Goal: Task Accomplishment & Management: Use online tool/utility

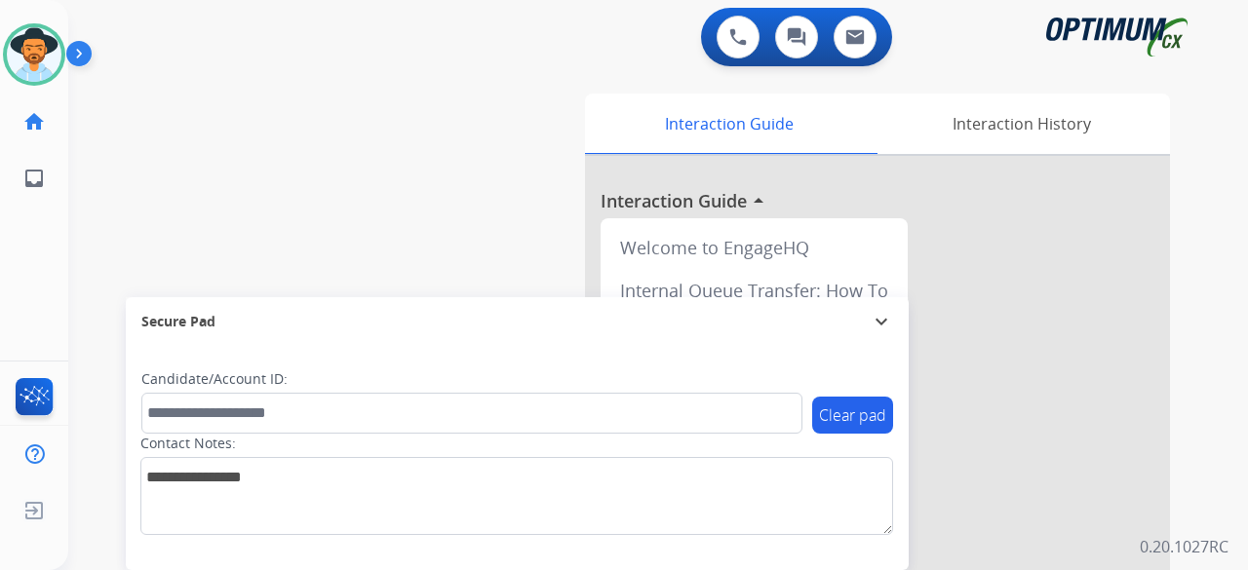
click at [117, 166] on div "swap_horiz Break voice bridge close_fullscreen Connect 3-Way Call merge_type Se…" at bounding box center [634, 476] width 1133 height 813
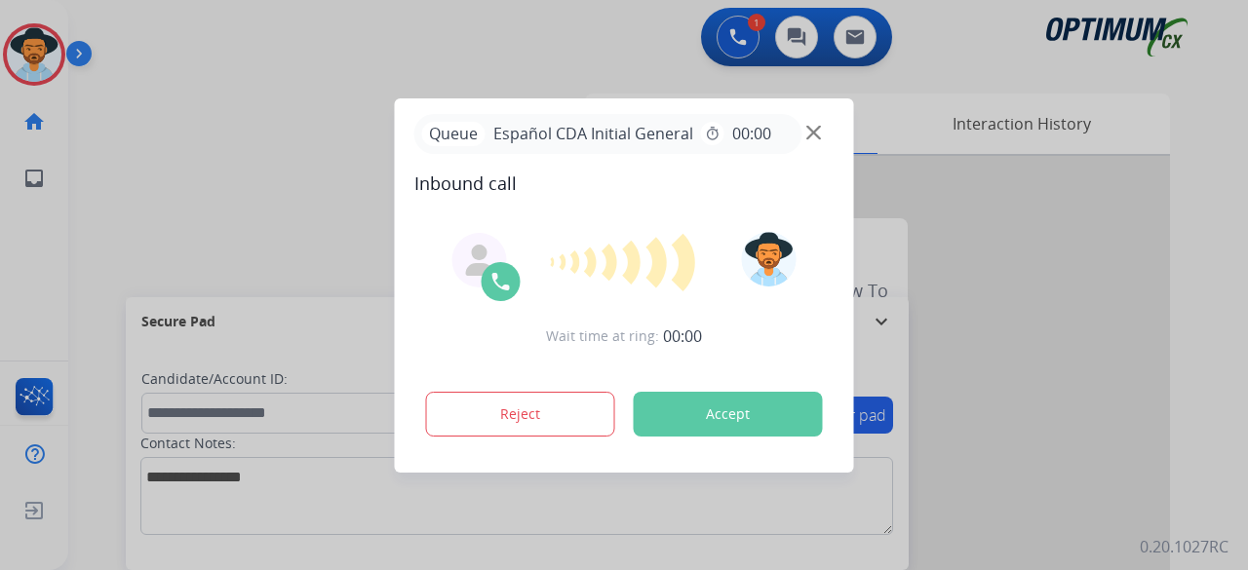
click at [717, 416] on button "Accept" at bounding box center [728, 414] width 189 height 45
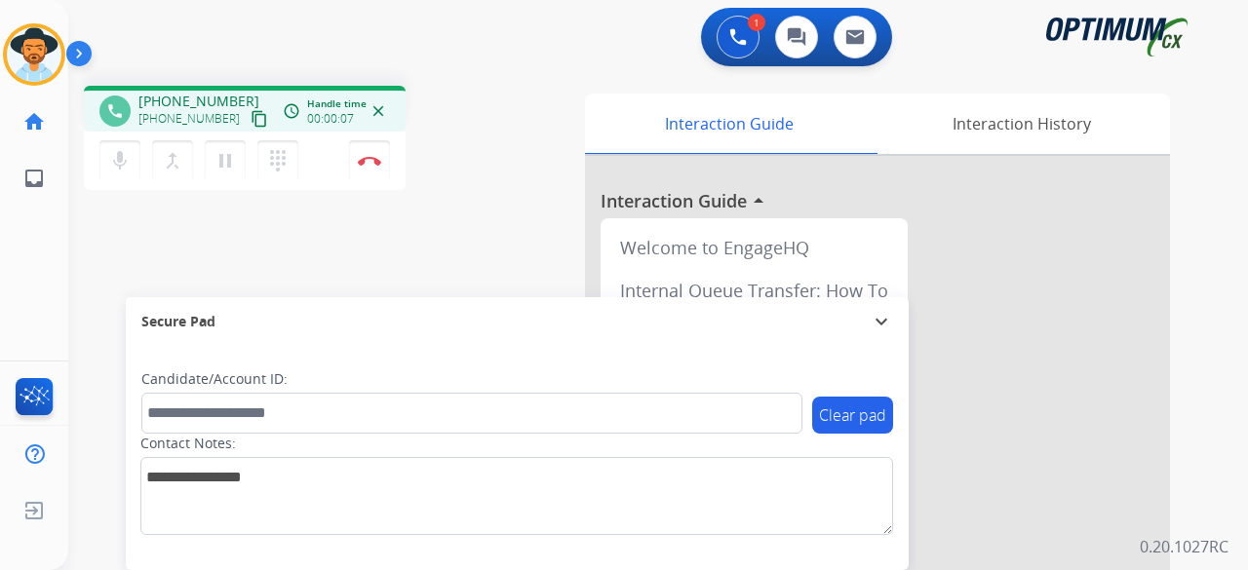
click at [251, 118] on mat-icon "content_copy" at bounding box center [260, 119] width 18 height 18
click at [116, 151] on mat-icon "mic" at bounding box center [119, 160] width 23 height 23
click at [116, 171] on mat-icon "mic_off" at bounding box center [119, 160] width 23 height 23
click at [126, 167] on mat-icon "mic" at bounding box center [119, 160] width 23 height 23
click at [111, 152] on mat-icon "mic_off" at bounding box center [119, 160] width 23 height 23
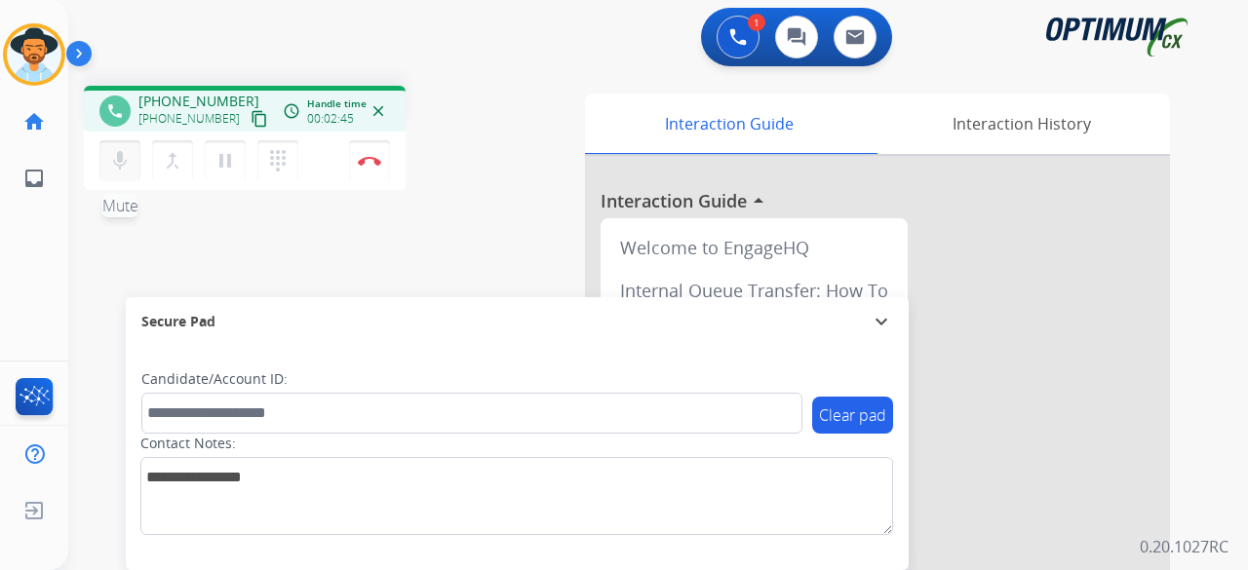
click at [118, 168] on mat-icon "mic" at bounding box center [119, 160] width 23 height 23
click at [366, 169] on button "Disconnect" at bounding box center [369, 160] width 41 height 41
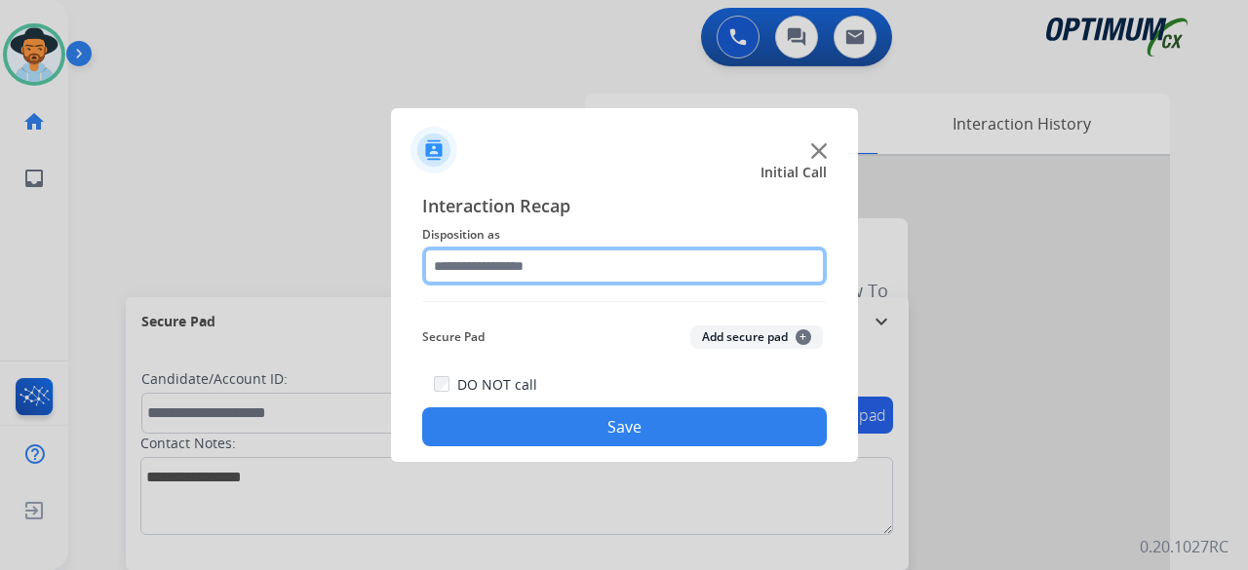
click at [599, 264] on input "text" at bounding box center [624, 266] width 405 height 39
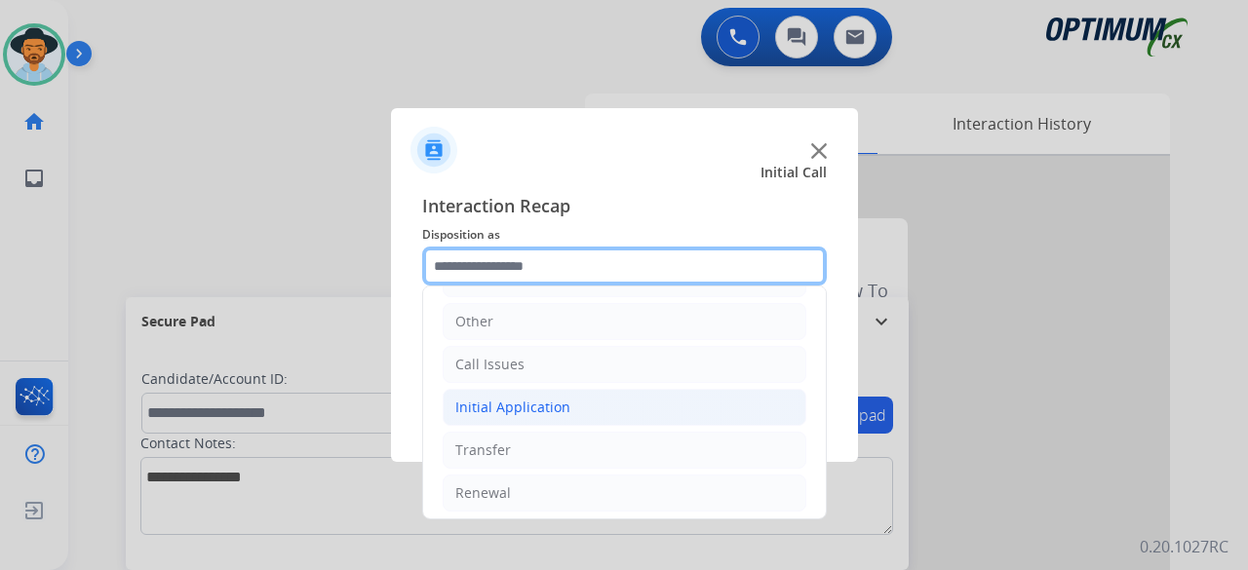
scroll to position [127, 0]
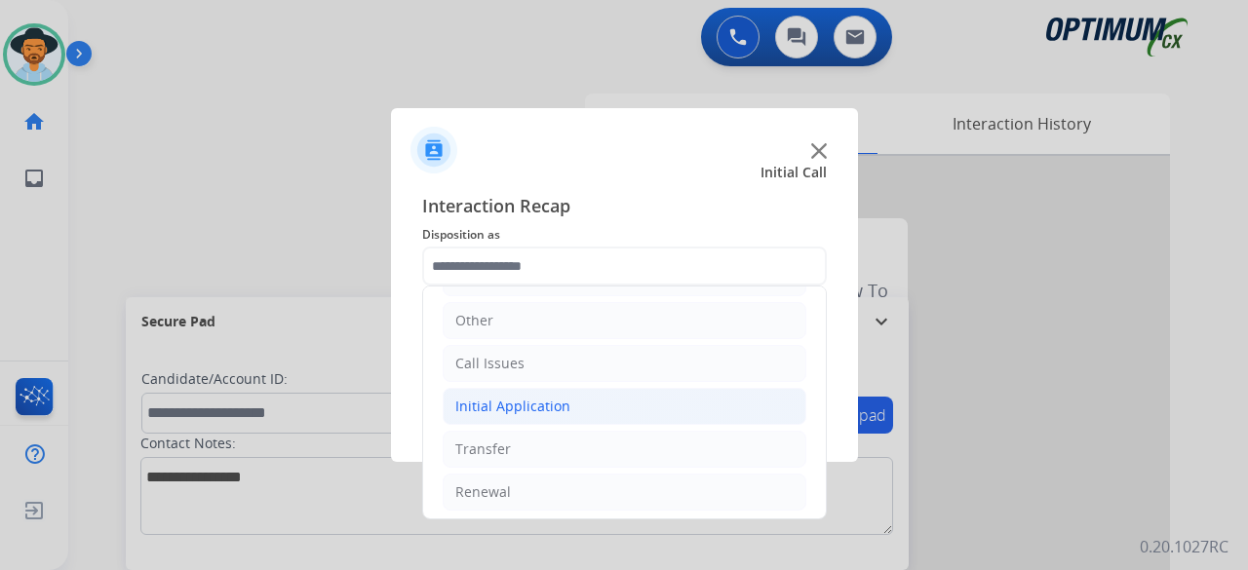
click at [598, 399] on li "Initial Application" at bounding box center [625, 406] width 364 height 37
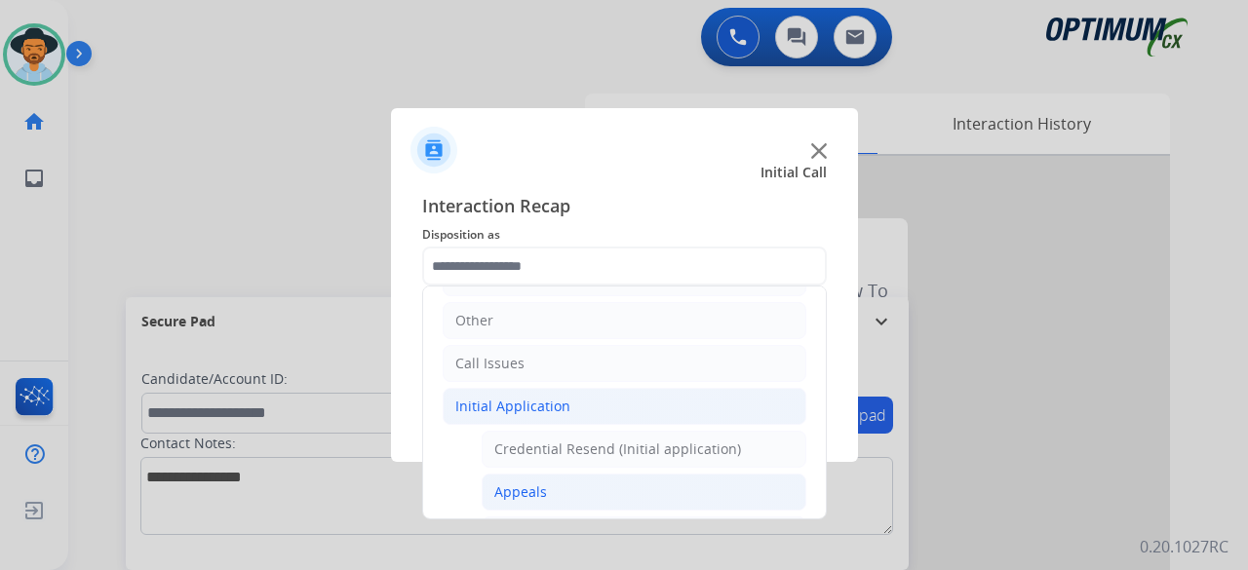
click at [530, 492] on div "Appeals" at bounding box center [520, 492] width 53 height 19
type input "*******"
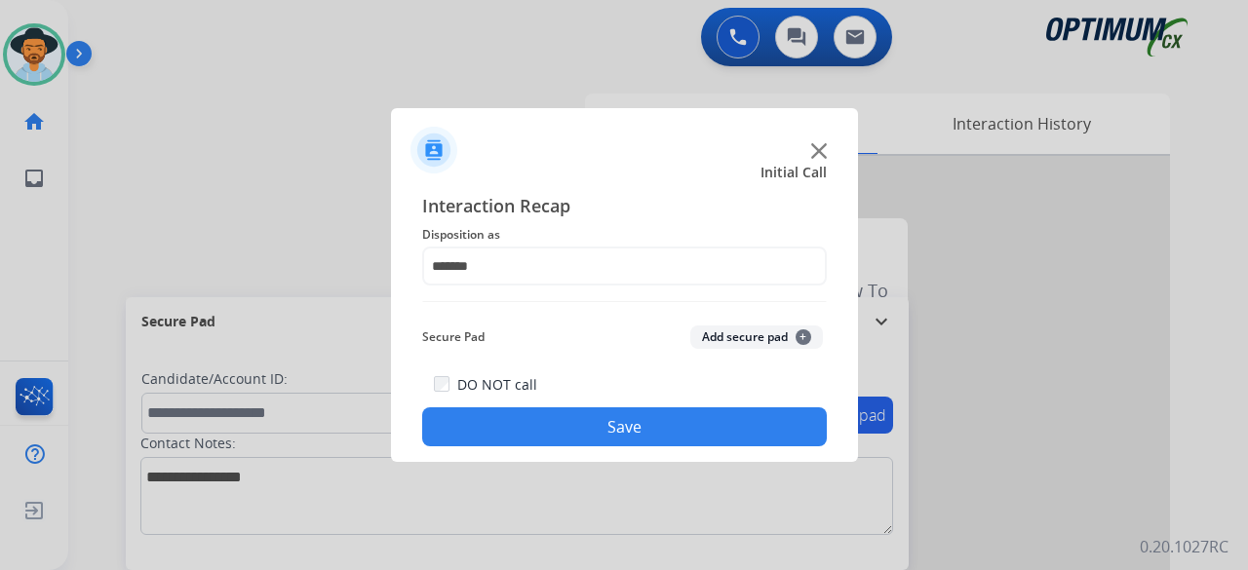
click at [762, 336] on button "Add secure pad +" at bounding box center [756, 337] width 133 height 23
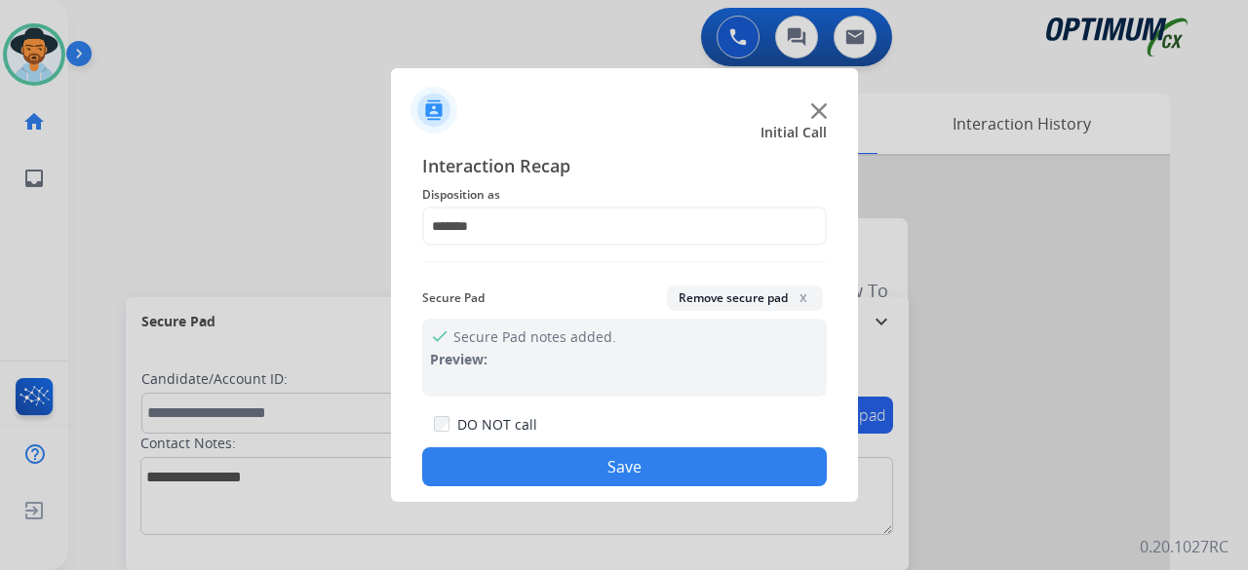
click at [647, 455] on button "Save" at bounding box center [624, 466] width 405 height 39
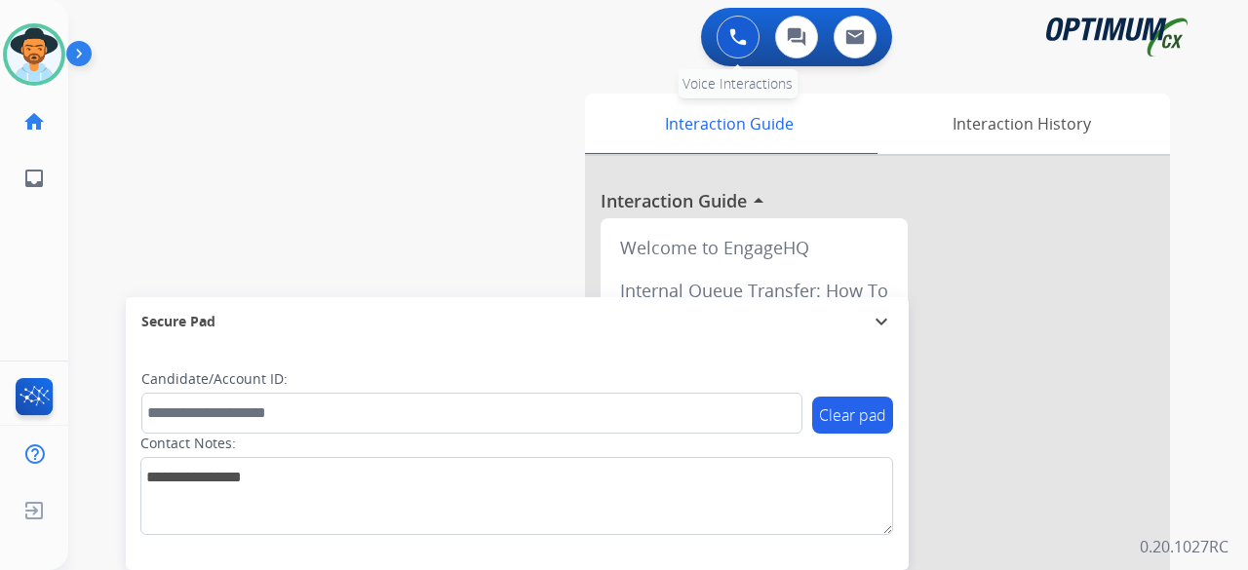
click at [736, 44] on img at bounding box center [738, 37] width 18 height 18
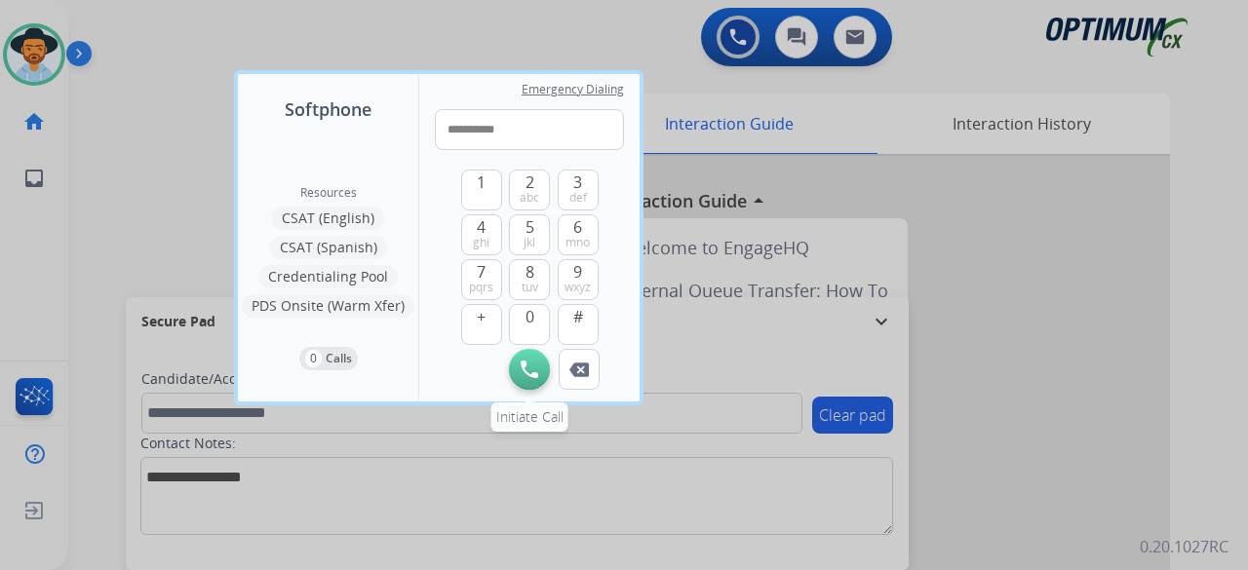
type input "**********"
click at [526, 368] on img at bounding box center [530, 370] width 18 height 18
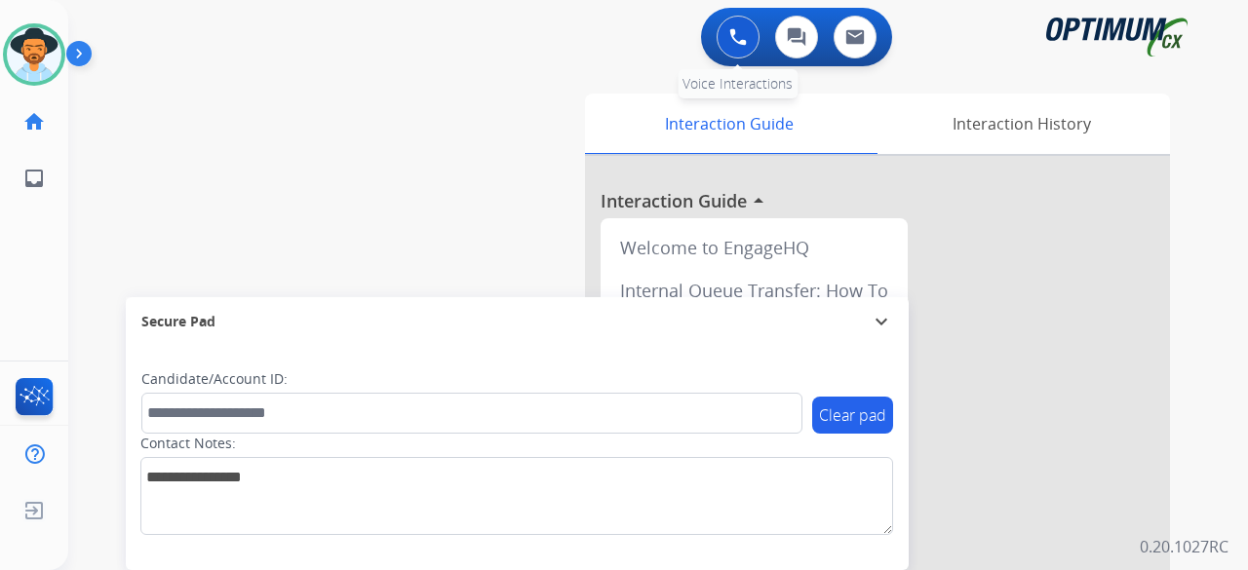
click at [726, 39] on button at bounding box center [738, 37] width 43 height 43
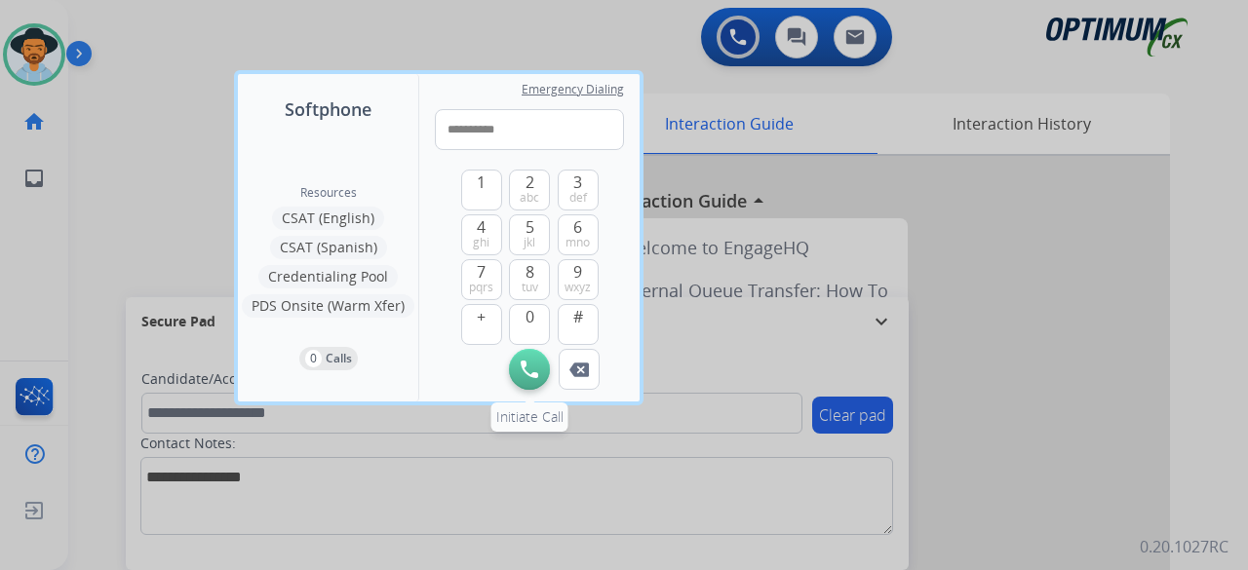
type input "**********"
click at [528, 364] on img at bounding box center [530, 370] width 18 height 18
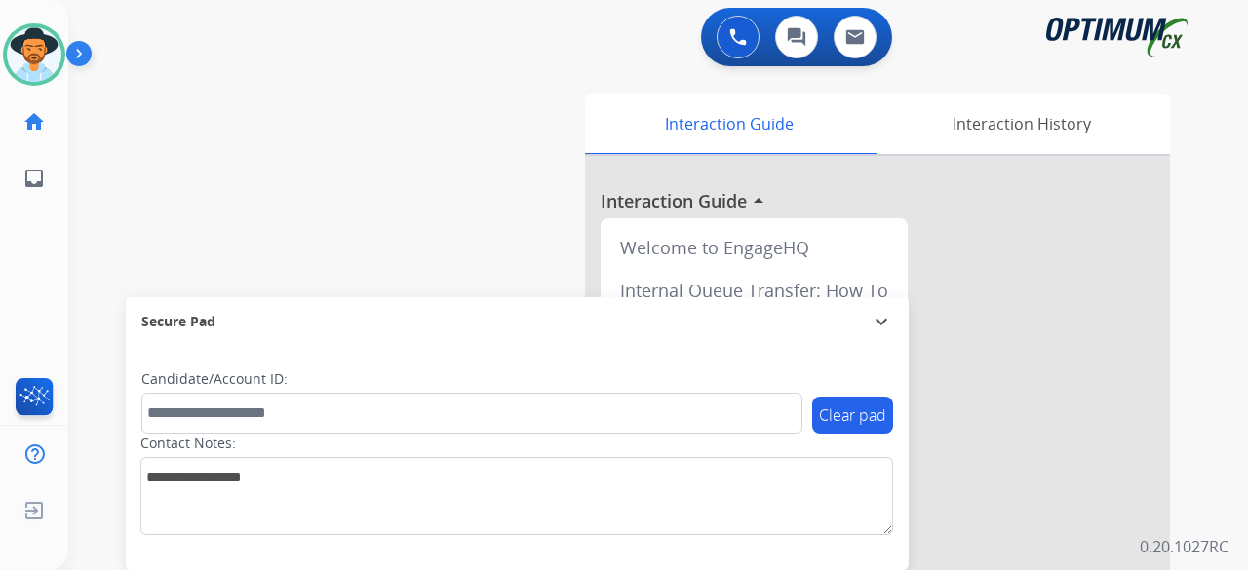
click at [166, 77] on div "swap_horiz Break voice bridge close_fullscreen Connect 3-Way Call merge_type Se…" at bounding box center [634, 476] width 1133 height 813
click at [750, 25] on button at bounding box center [738, 37] width 43 height 43
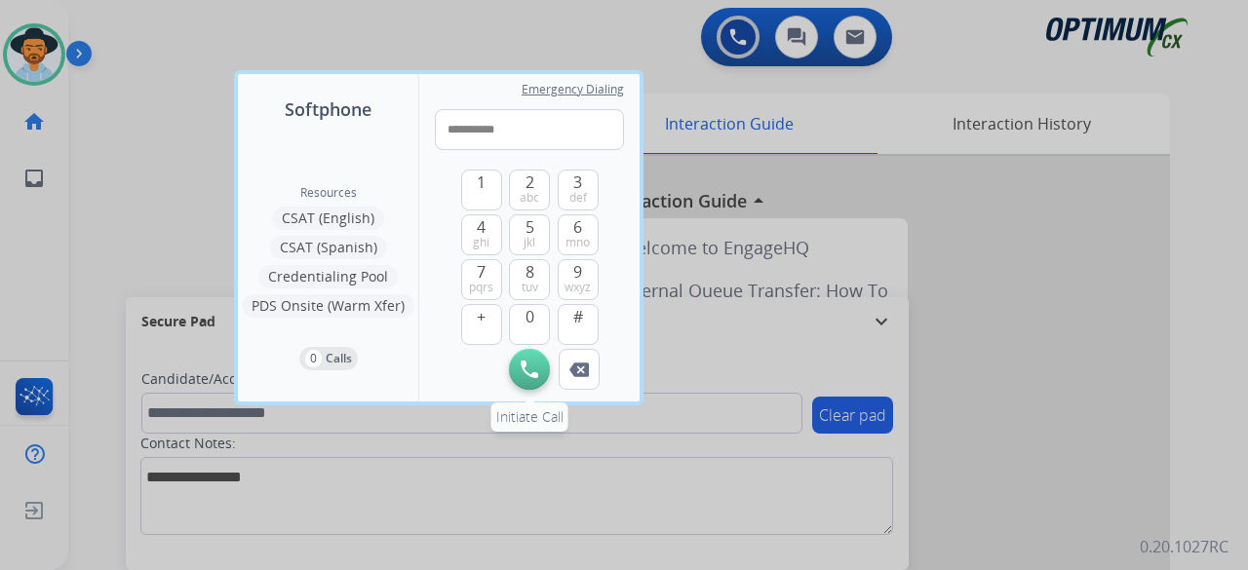
type input "**********"
click at [526, 364] on img at bounding box center [530, 370] width 18 height 18
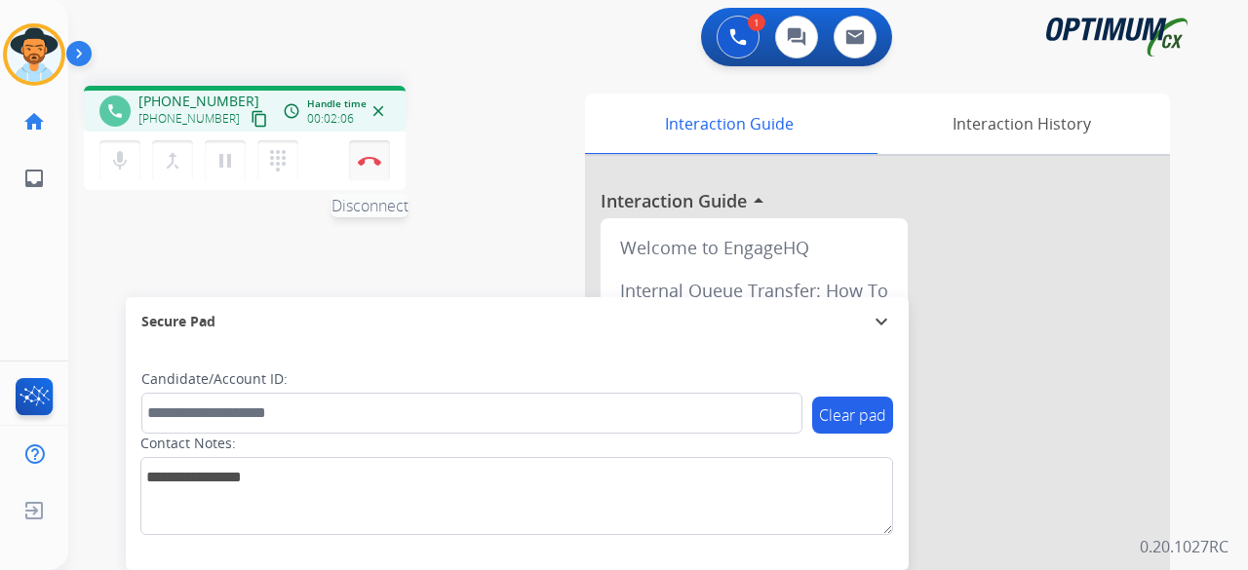
click at [354, 159] on button "Disconnect" at bounding box center [369, 160] width 41 height 41
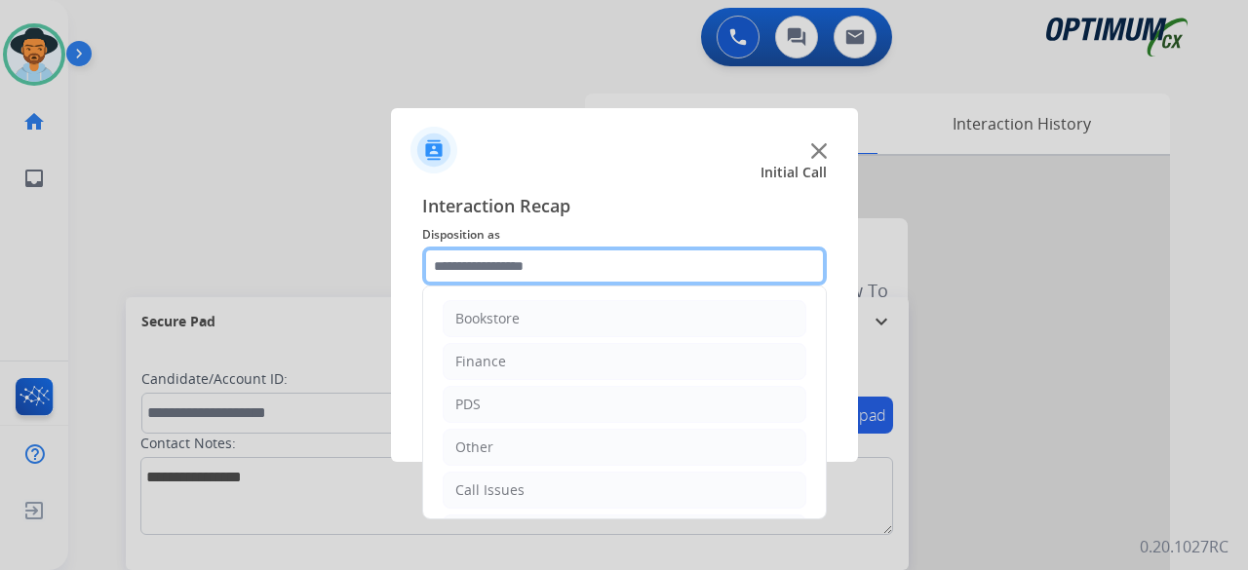
click at [525, 257] on input "text" at bounding box center [624, 266] width 405 height 39
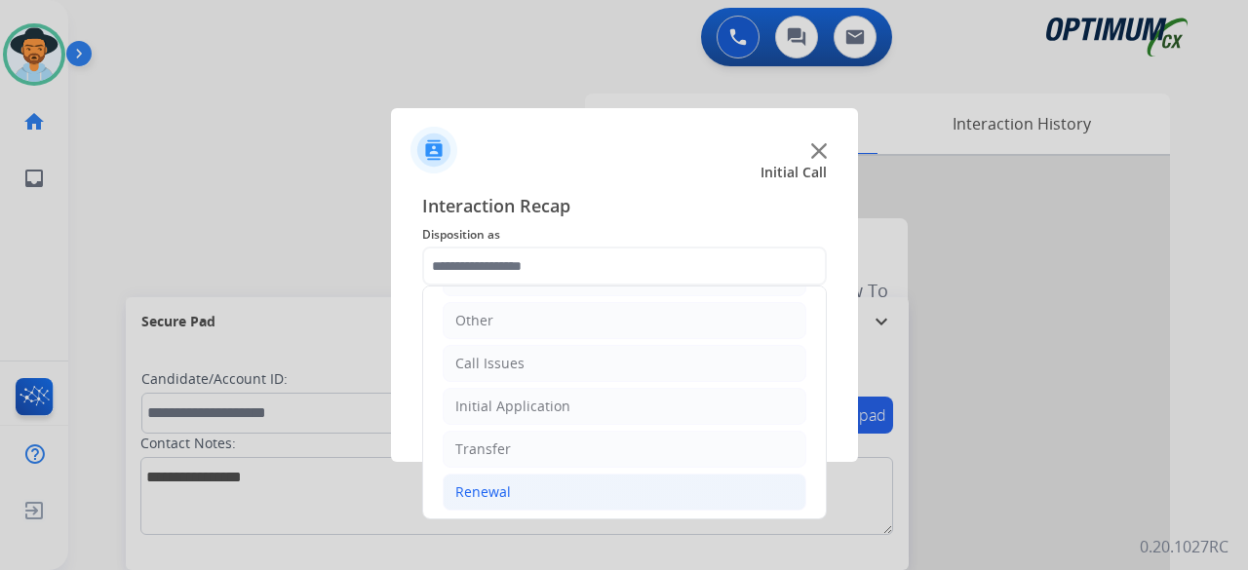
click at [509, 492] on li "Renewal" at bounding box center [625, 492] width 364 height 37
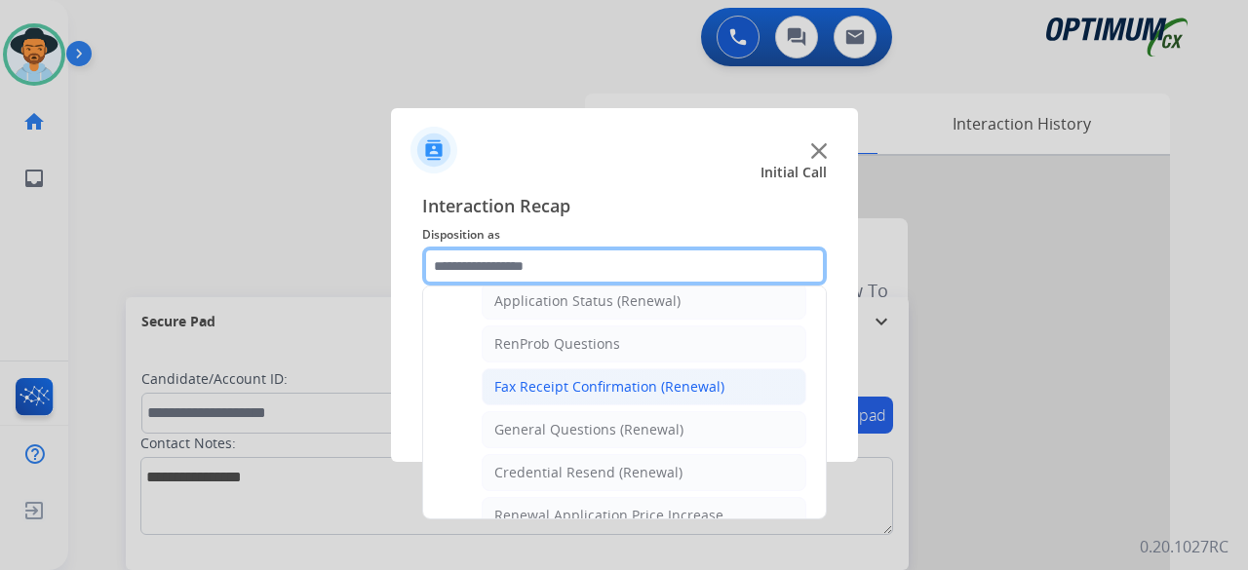
scroll to position [485, 0]
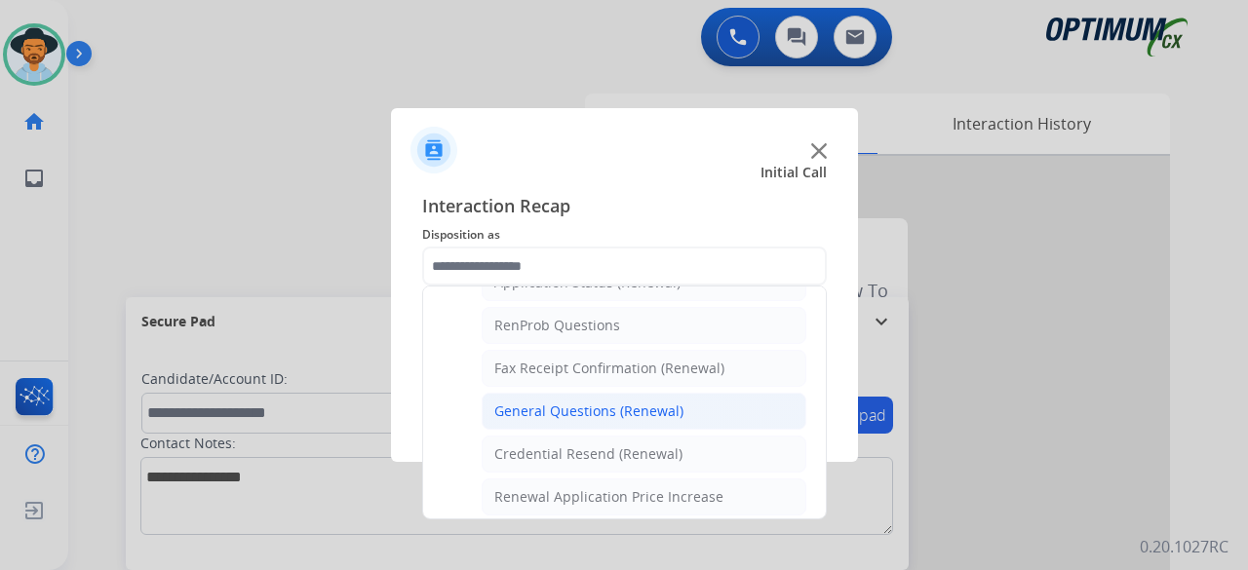
click at [636, 393] on li "General Questions (Renewal)" at bounding box center [644, 411] width 325 height 37
type input "**********"
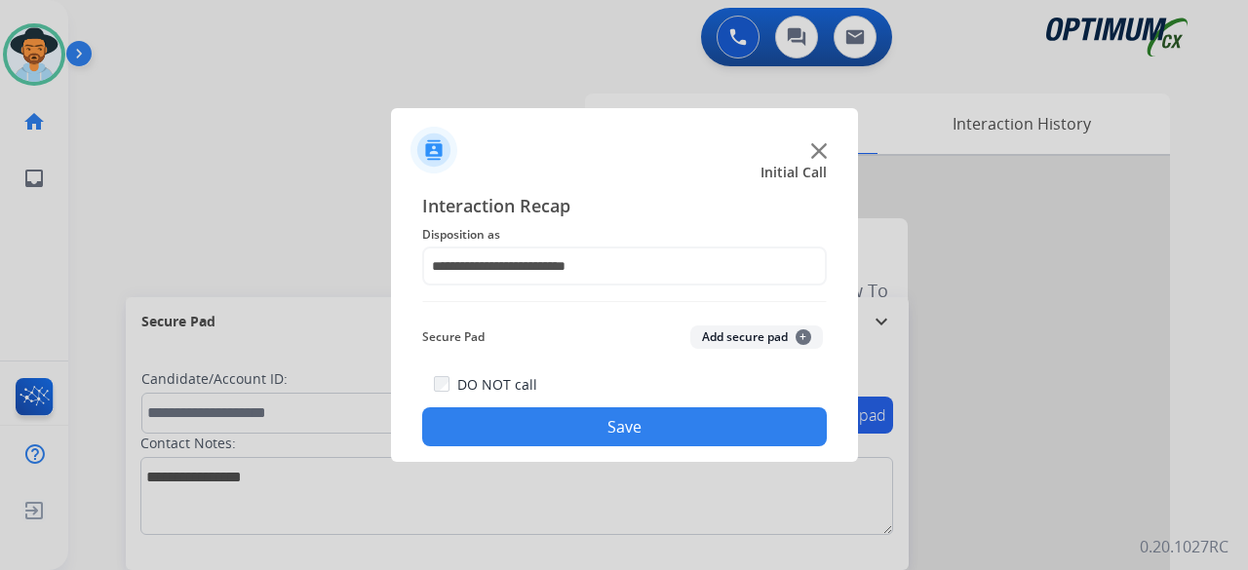
click at [742, 334] on button "Add secure pad +" at bounding box center [756, 337] width 133 height 23
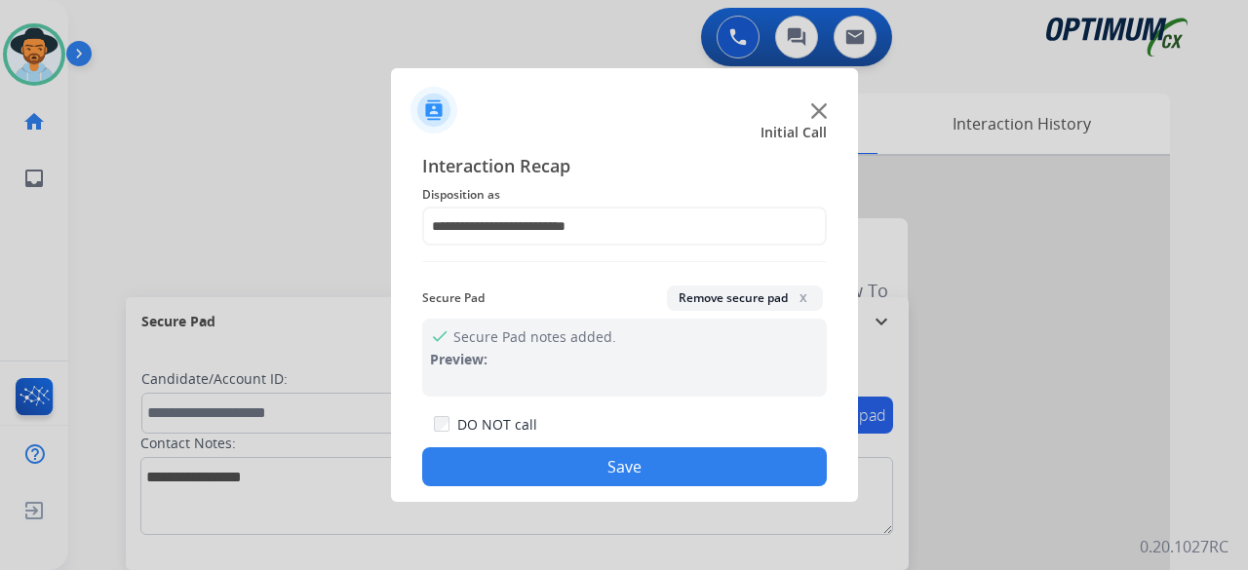
click at [656, 467] on button "Save" at bounding box center [624, 466] width 405 height 39
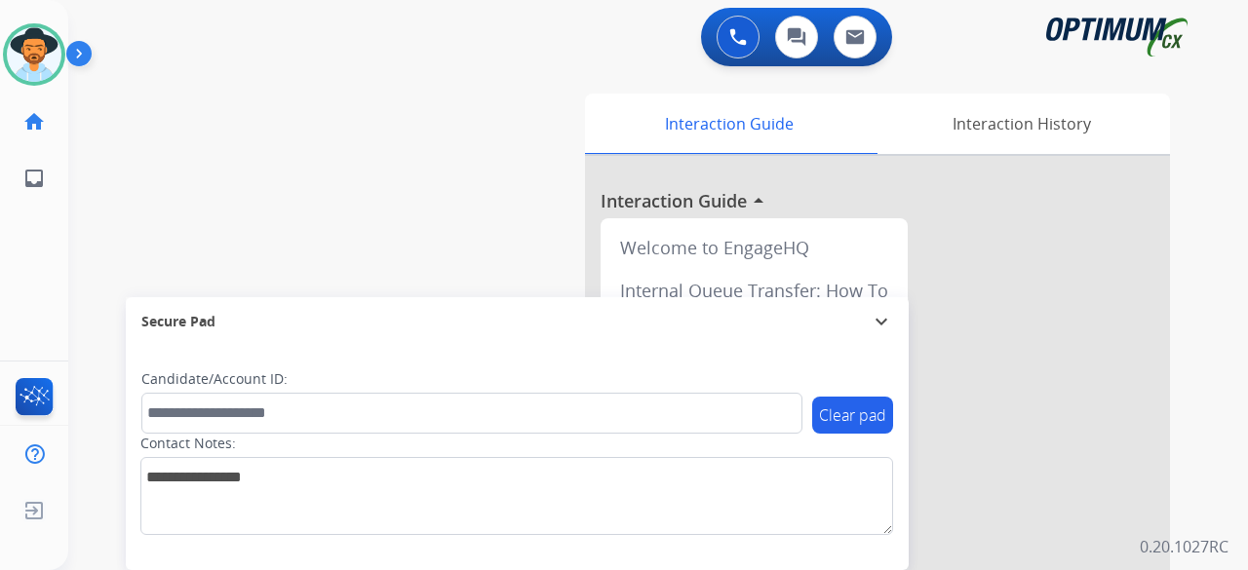
click at [103, 159] on div "swap_horiz Break voice bridge close_fullscreen Connect 3-Way Call merge_type Se…" at bounding box center [634, 476] width 1133 height 813
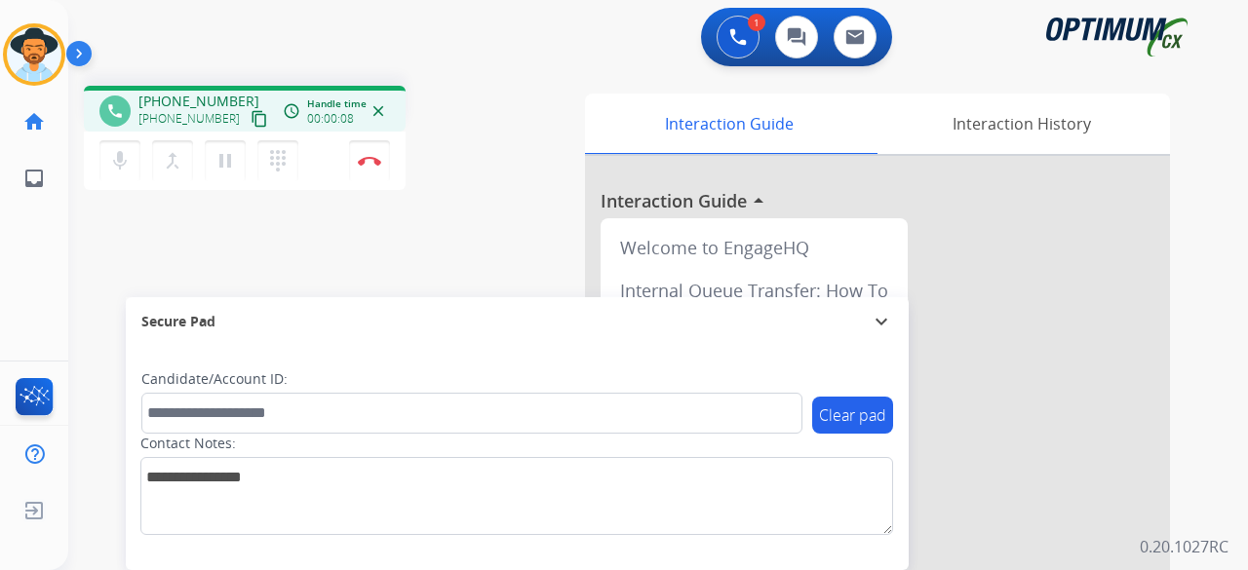
click at [251, 118] on mat-icon "content_copy" at bounding box center [260, 119] width 18 height 18
click at [386, 162] on button "Disconnect" at bounding box center [369, 160] width 41 height 41
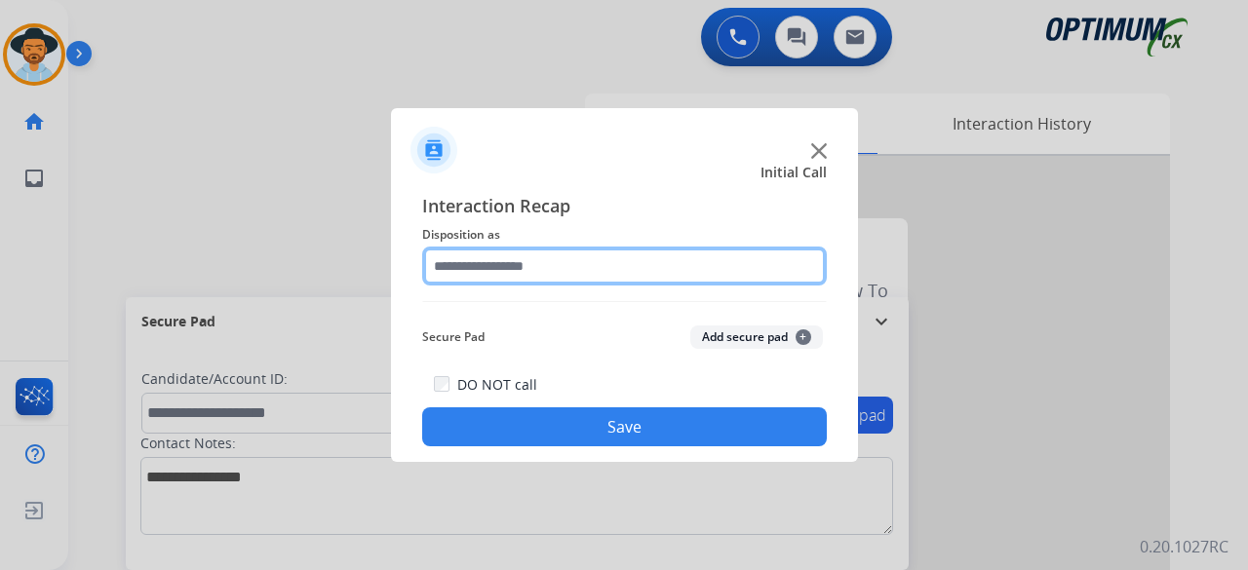
click at [610, 268] on input "text" at bounding box center [624, 266] width 405 height 39
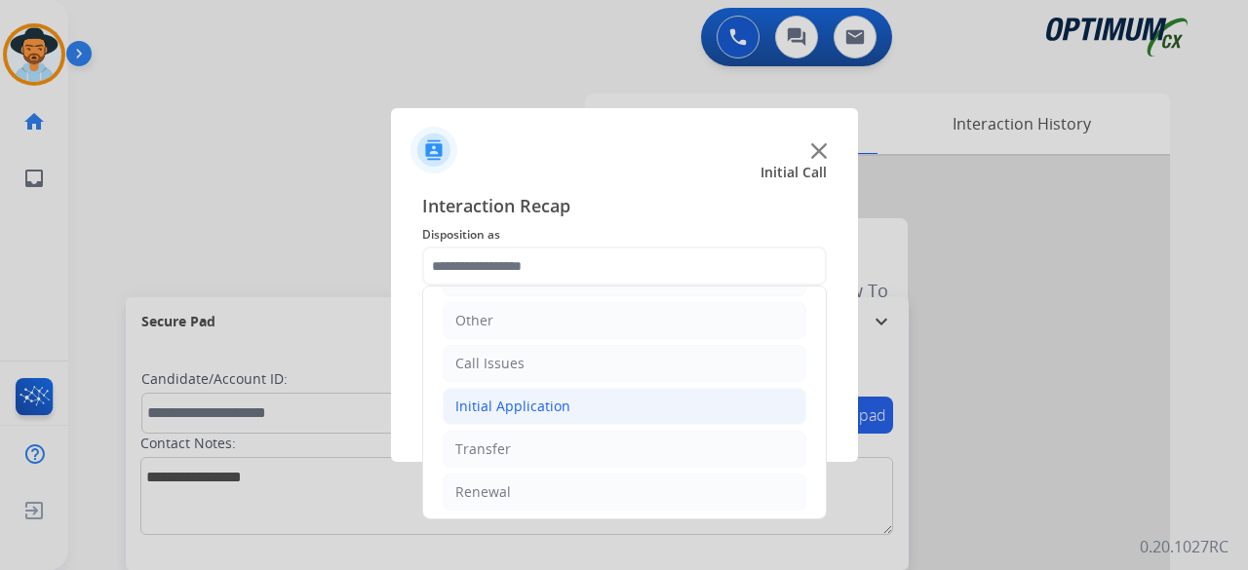
click at [523, 401] on div "Initial Application" at bounding box center [512, 406] width 115 height 19
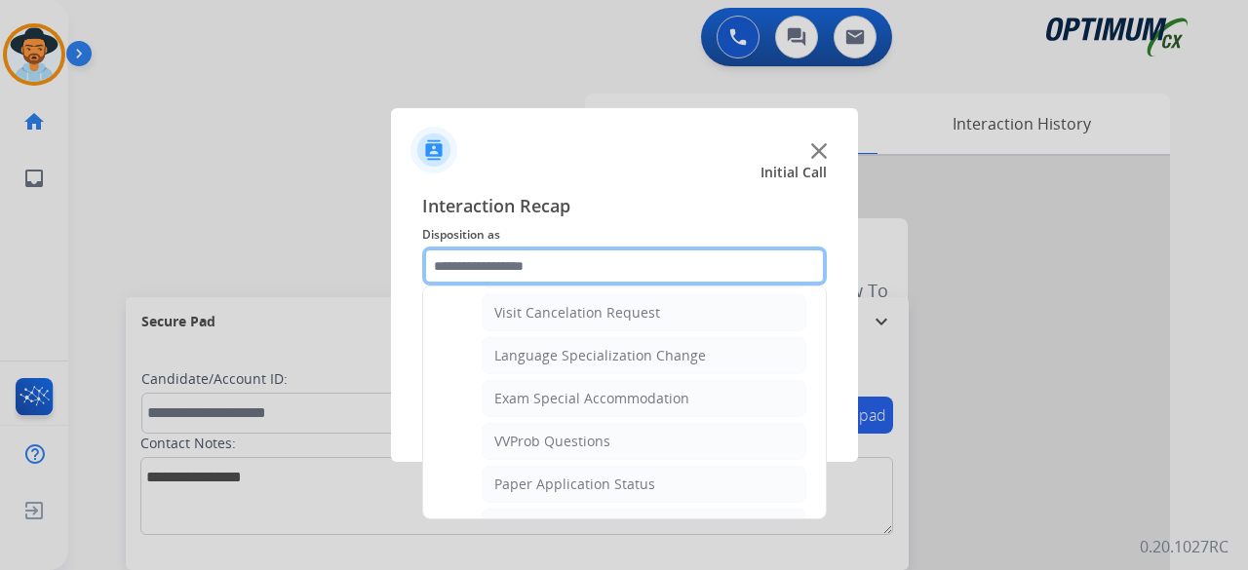
scroll to position [987, 0]
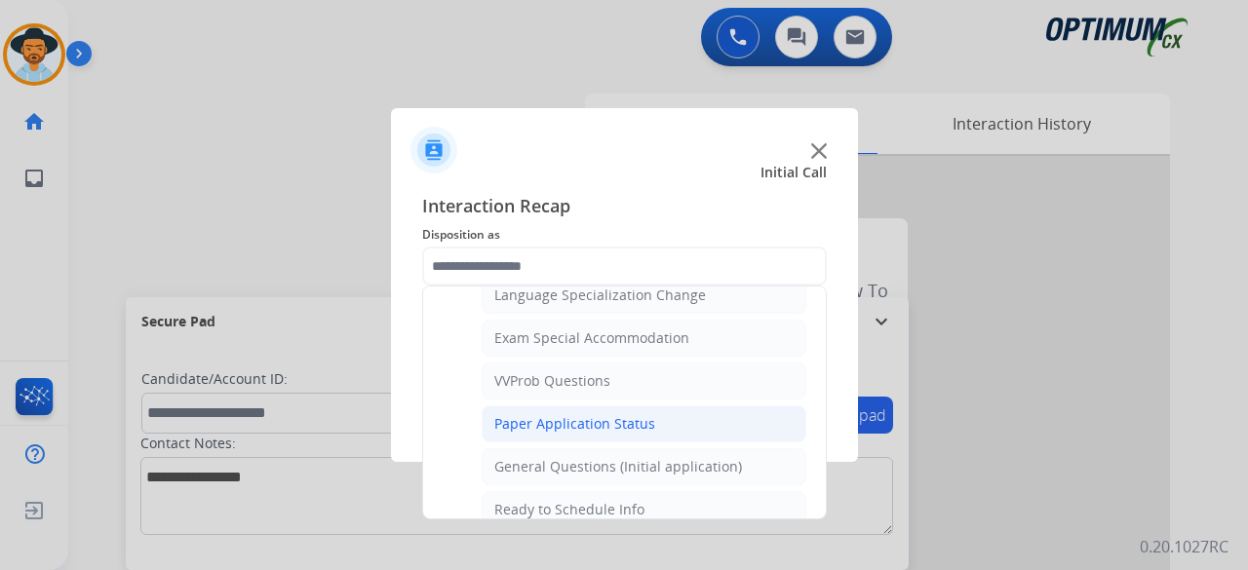
click at [613, 414] on div "Paper Application Status" at bounding box center [574, 423] width 161 height 19
type input "**********"
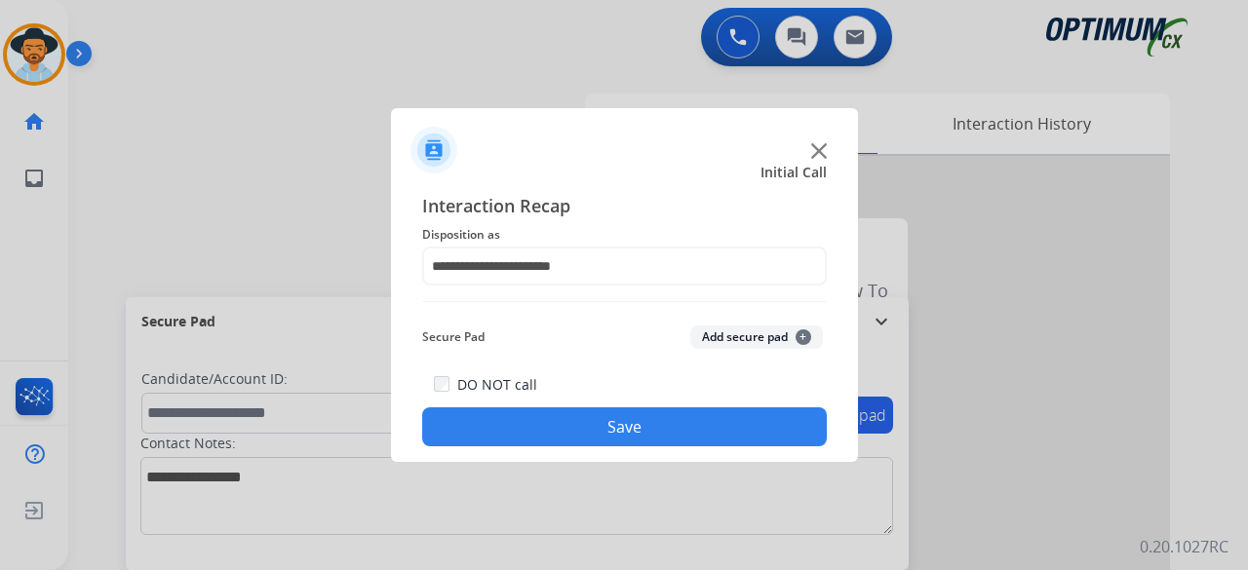
click at [728, 331] on button "Add secure pad +" at bounding box center [756, 337] width 133 height 23
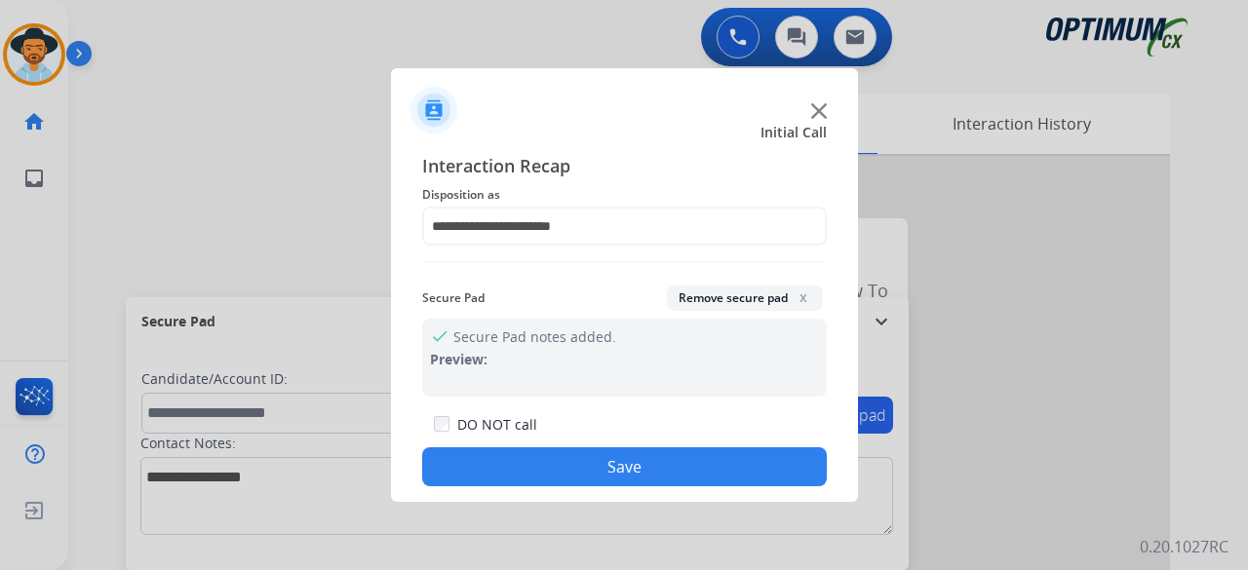
click at [630, 462] on button "Save" at bounding box center [624, 466] width 405 height 39
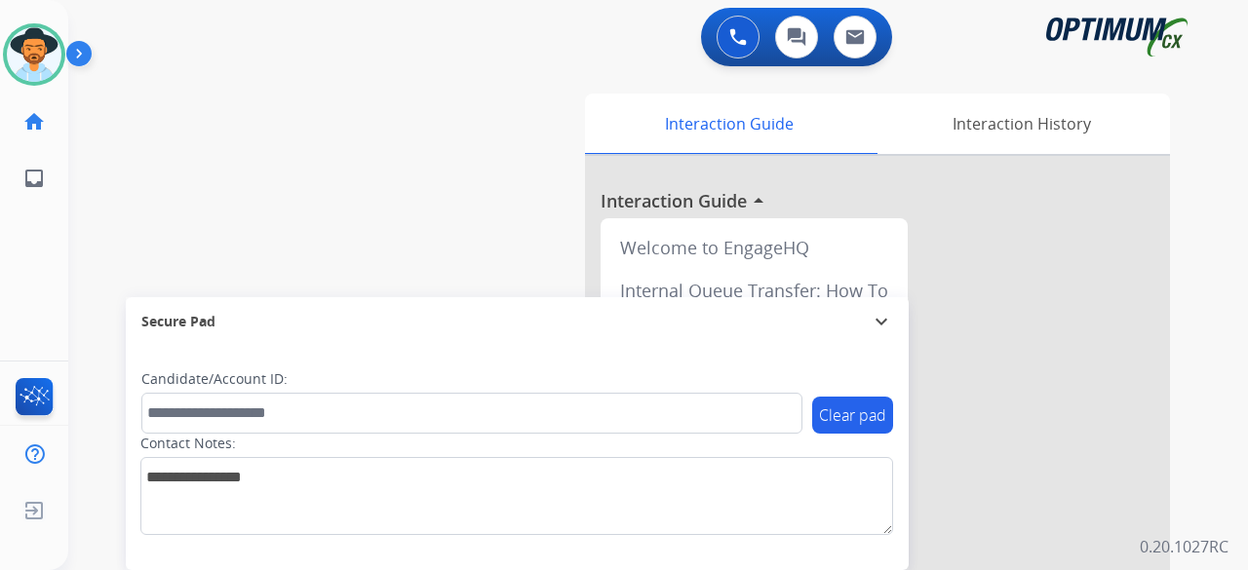
click at [216, 87] on div "swap_horiz Break voice bridge close_fullscreen Connect 3-Way Call merge_type Se…" at bounding box center [634, 476] width 1133 height 813
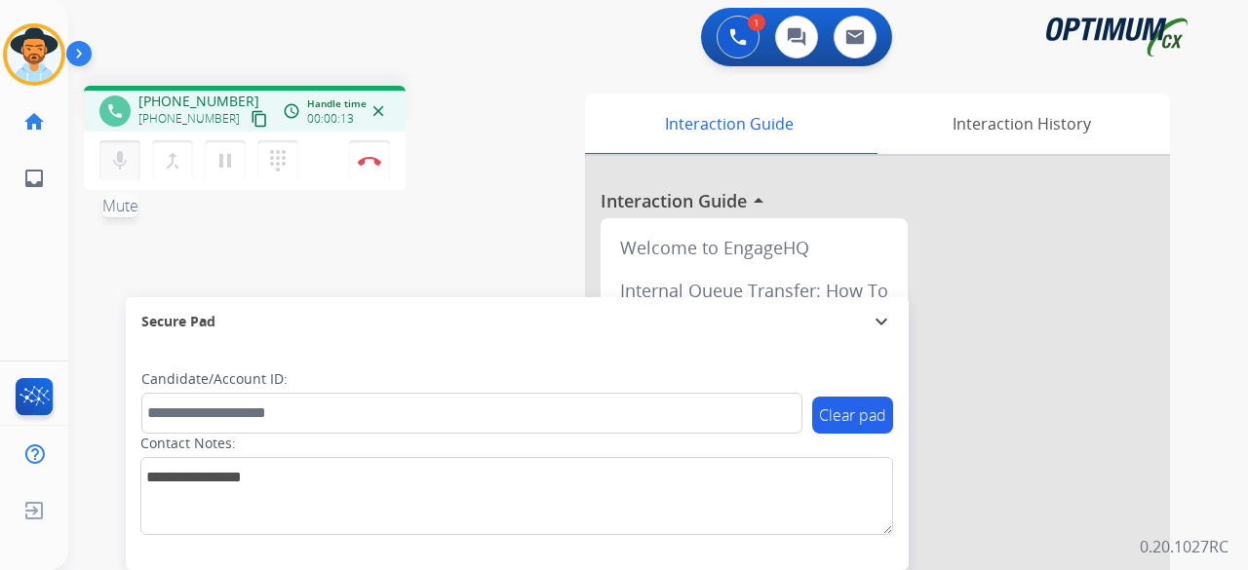
click at [129, 157] on mat-icon "mic" at bounding box center [119, 160] width 23 height 23
click at [251, 114] on mat-icon "content_copy" at bounding box center [260, 119] width 18 height 18
click at [119, 161] on mat-icon "mic_off" at bounding box center [119, 160] width 23 height 23
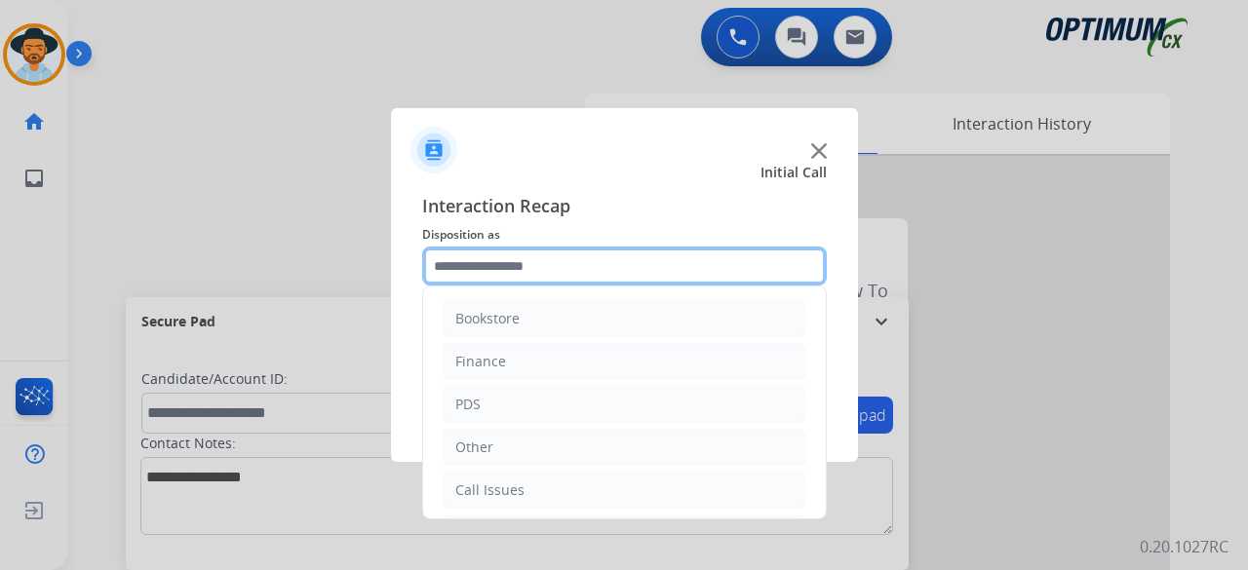
click at [532, 254] on input "text" at bounding box center [624, 266] width 405 height 39
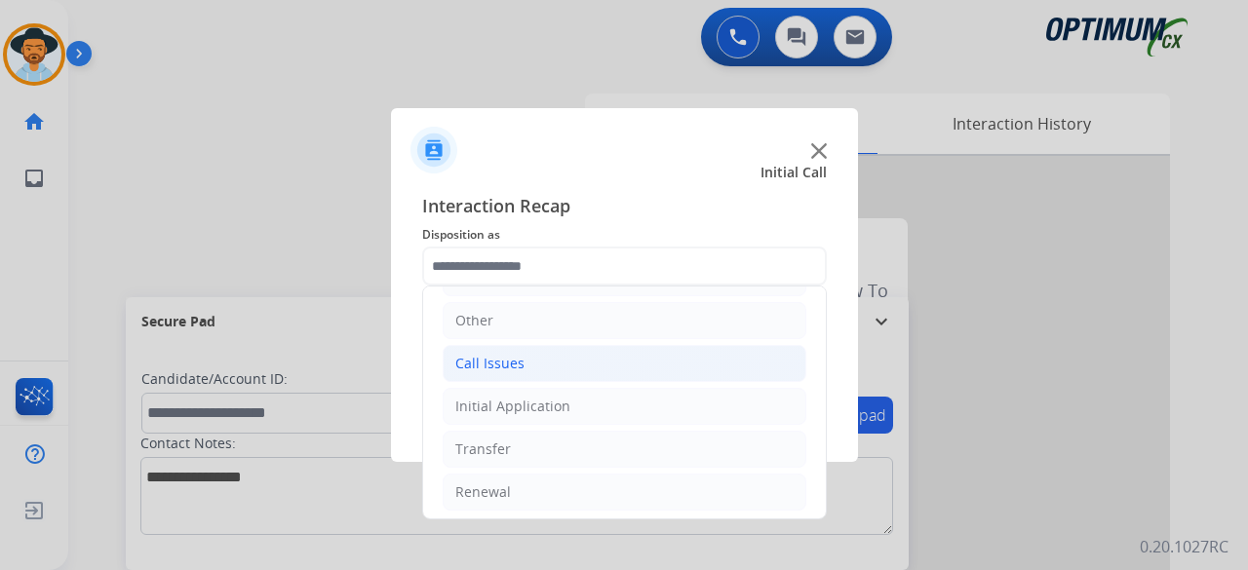
click at [521, 368] on li "Call Issues" at bounding box center [625, 363] width 364 height 37
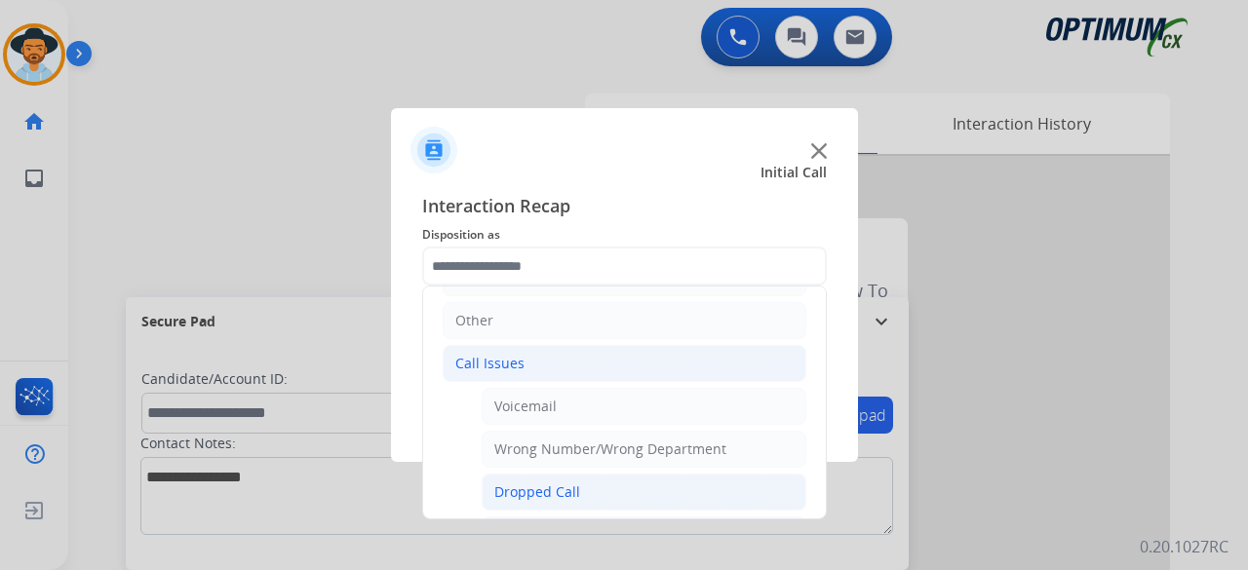
click at [533, 483] on div "Dropped Call" at bounding box center [537, 492] width 86 height 19
type input "**********"
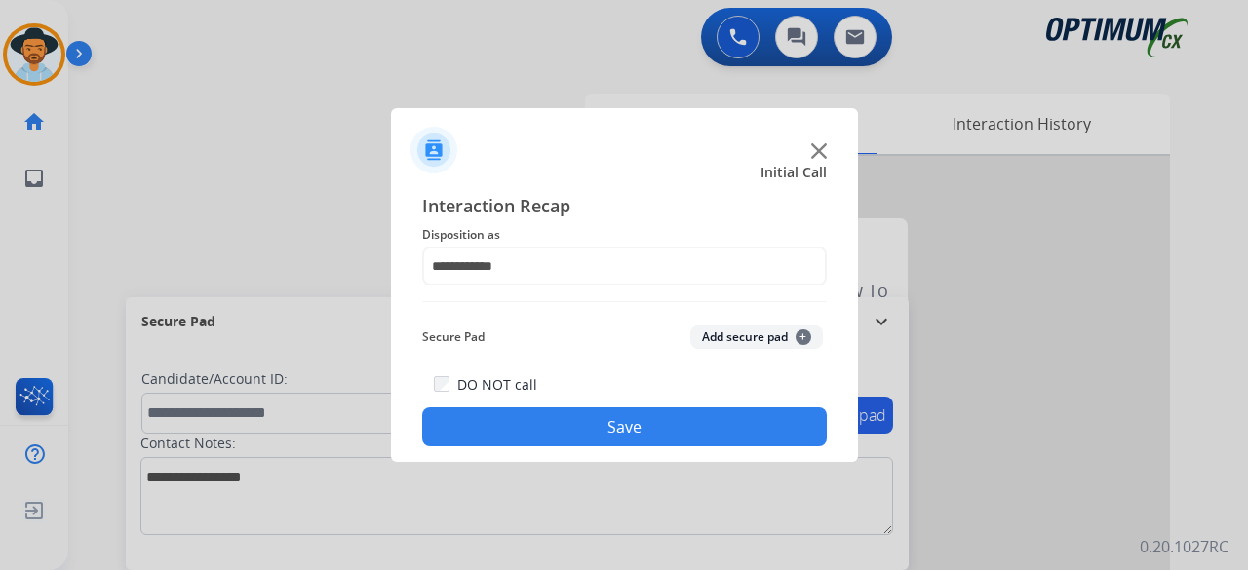
click at [745, 321] on div "Secure Pad Add secure pad +" at bounding box center [624, 337] width 405 height 39
click at [732, 338] on button "Add secure pad +" at bounding box center [756, 337] width 133 height 23
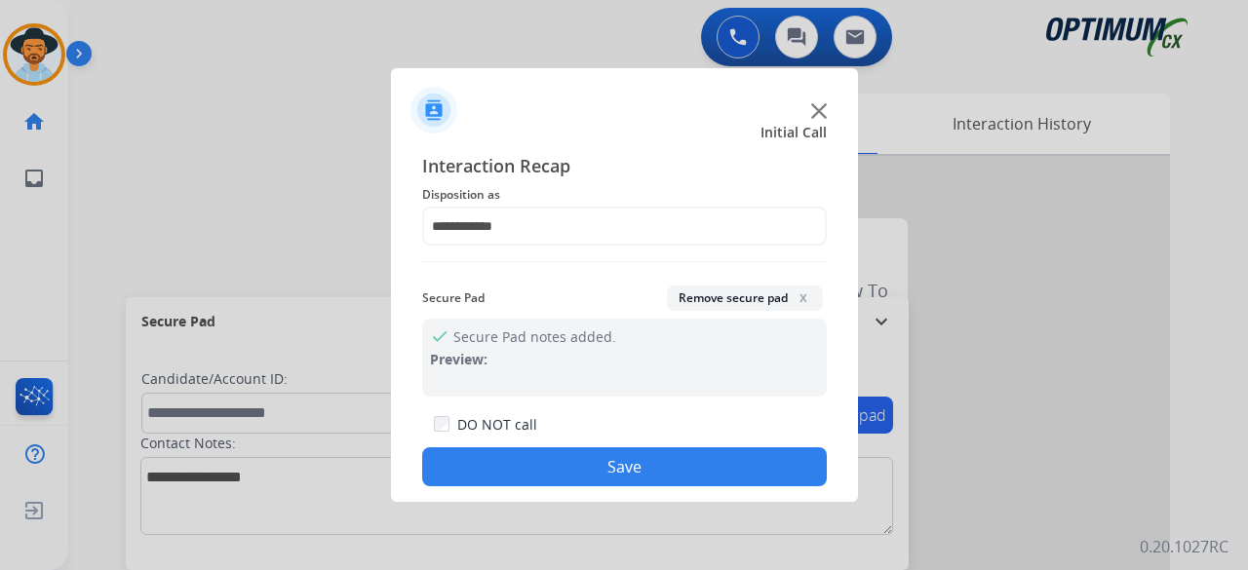
click at [641, 446] on div "DO NOT call Save" at bounding box center [624, 449] width 405 height 74
click at [633, 457] on button "Save" at bounding box center [624, 466] width 405 height 39
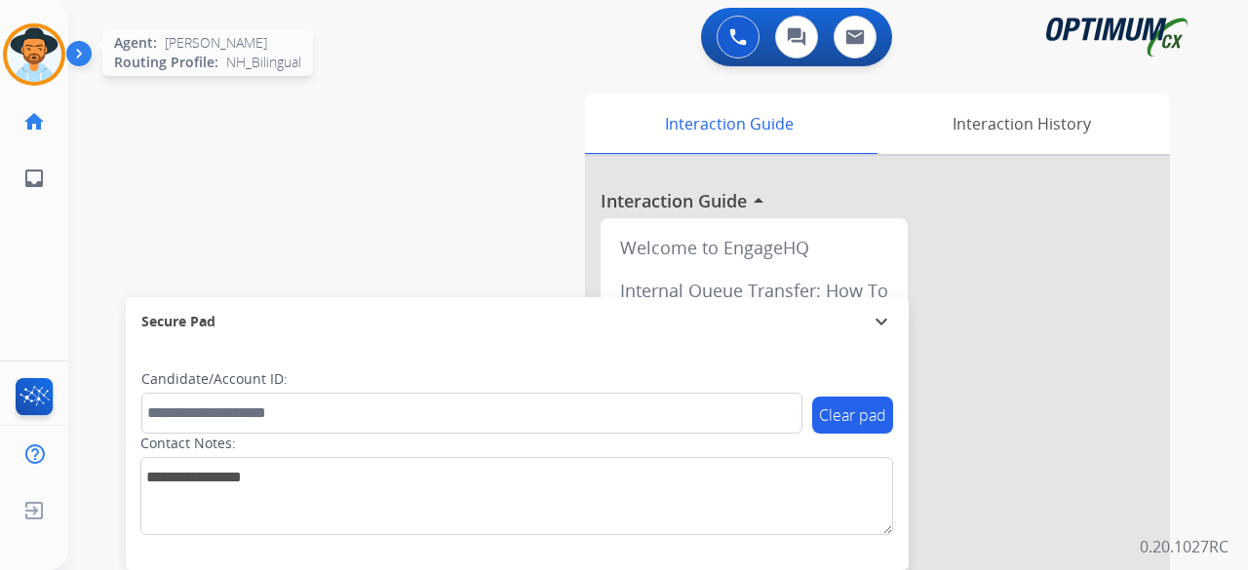
click at [42, 46] on img at bounding box center [34, 54] width 55 height 55
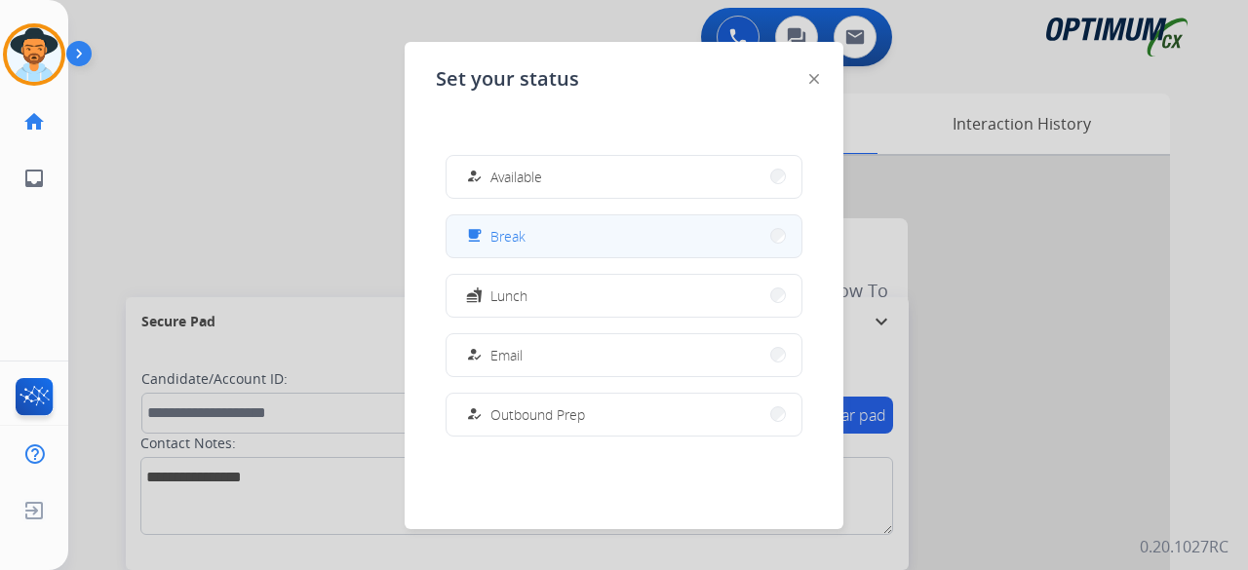
click at [616, 239] on button "free_breakfast Break" at bounding box center [624, 236] width 355 height 42
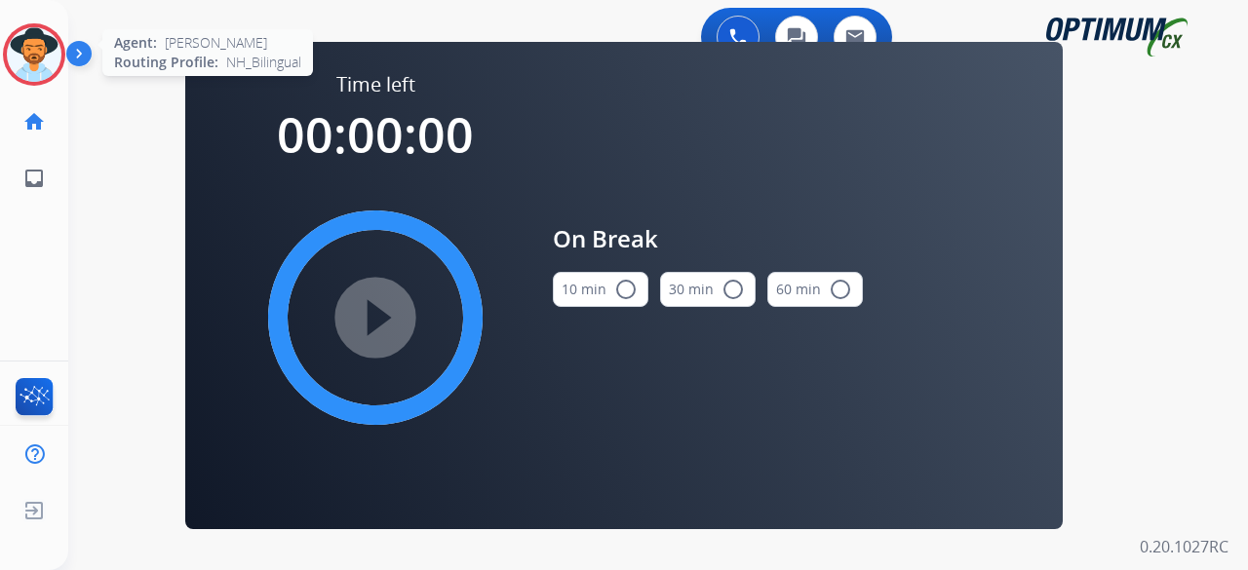
click at [51, 47] on img at bounding box center [34, 54] width 55 height 55
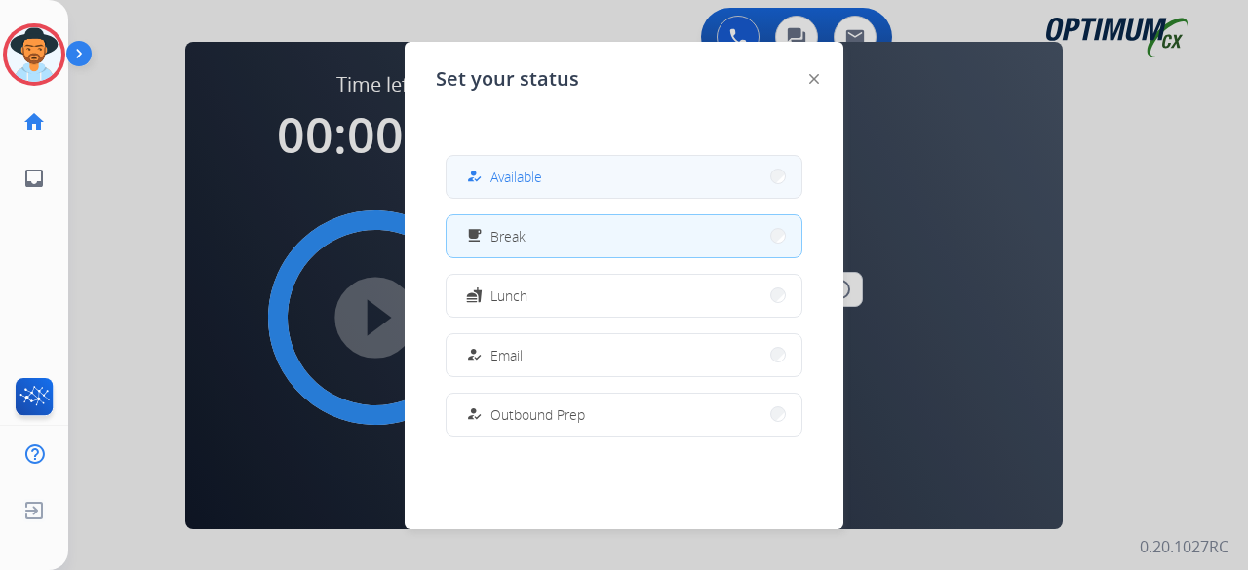
click at [501, 175] on span "Available" at bounding box center [516, 177] width 52 height 20
